Goal: Navigation & Orientation: Find specific page/section

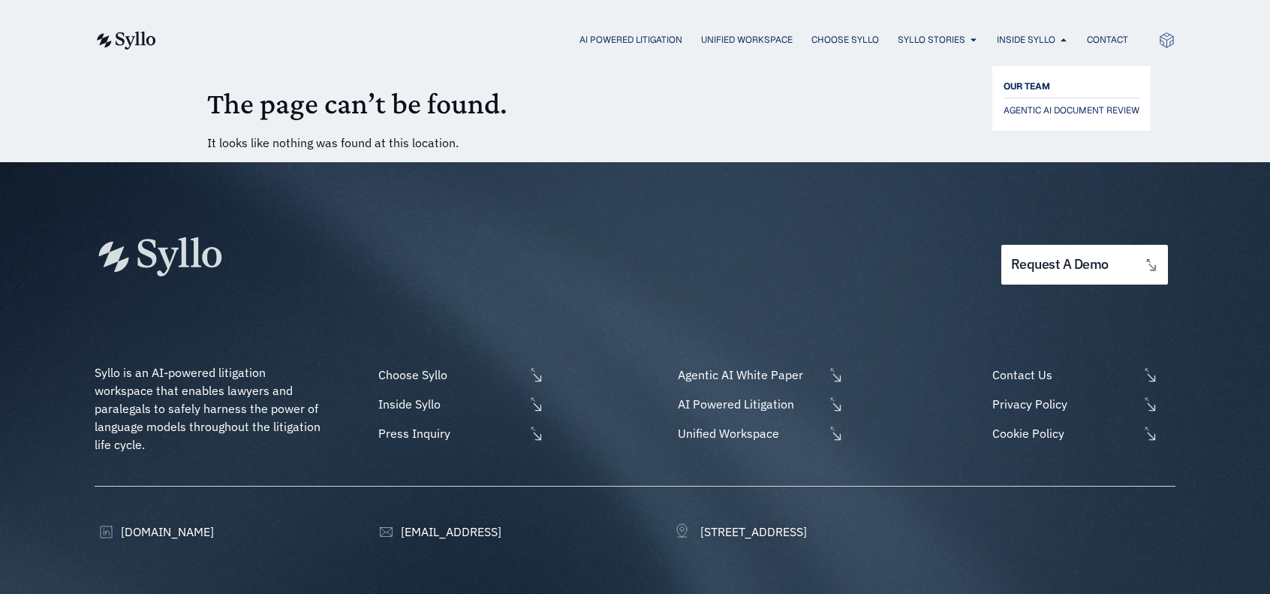
click at [1046, 89] on span "OUR TEAM" at bounding box center [1026, 86] width 47 height 18
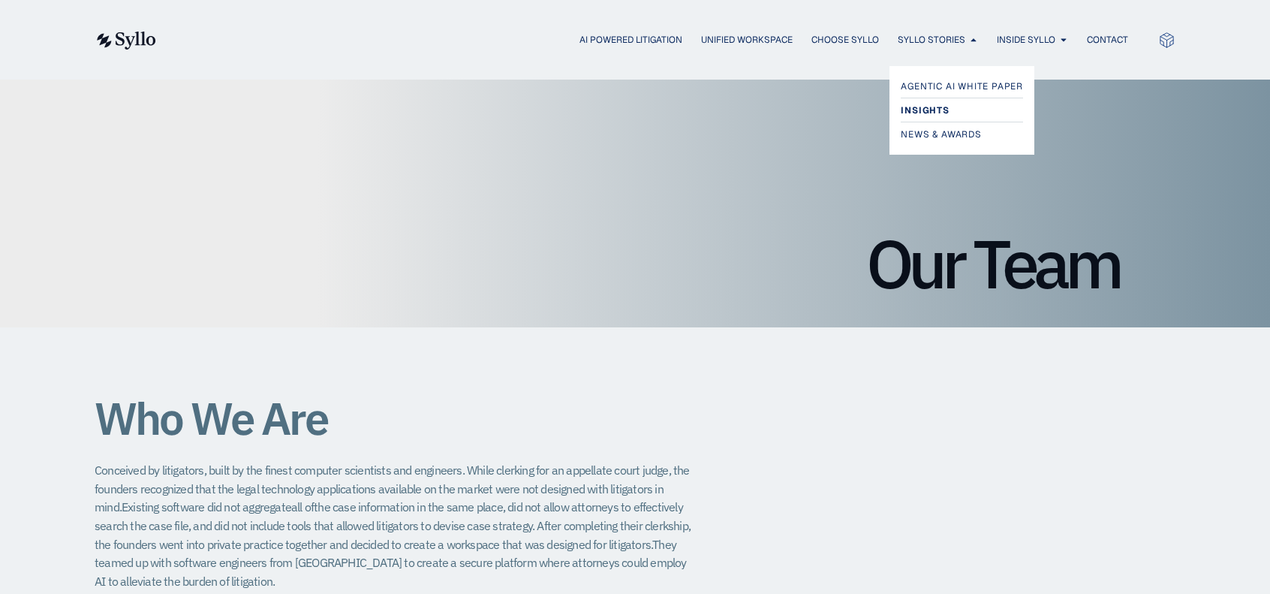
click at [942, 114] on span "Insights" at bounding box center [924, 110] width 48 height 18
